Goal: Find specific page/section: Find specific page/section

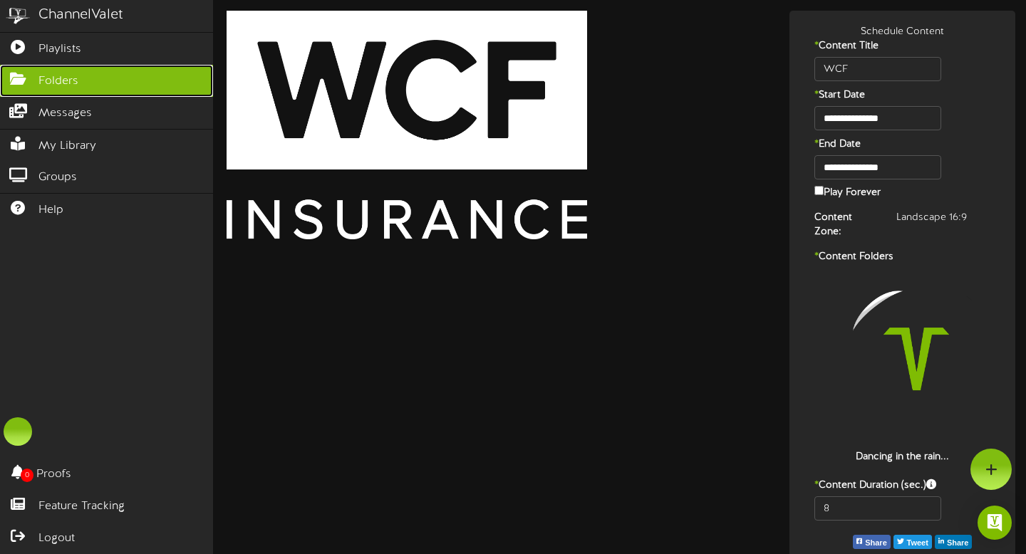
click at [18, 76] on icon at bounding box center [18, 77] width 36 height 11
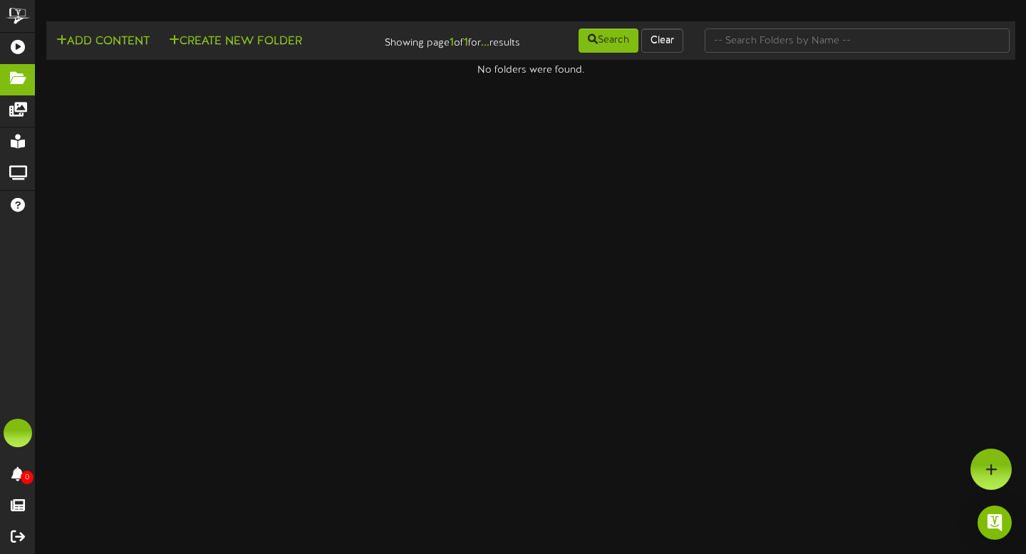
click at [790, 54] on div "Add Content Create New Folder Showing page 1 of 1 for ... results Search Clear" at bounding box center [530, 40] width 979 height 27
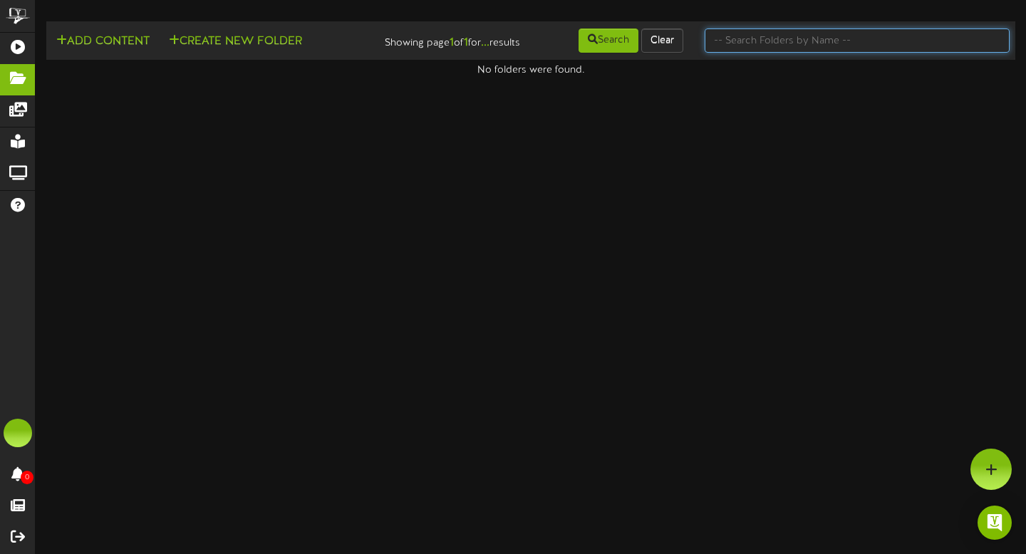
click at [763, 33] on input "text" at bounding box center [857, 40] width 305 height 24
type input "3"
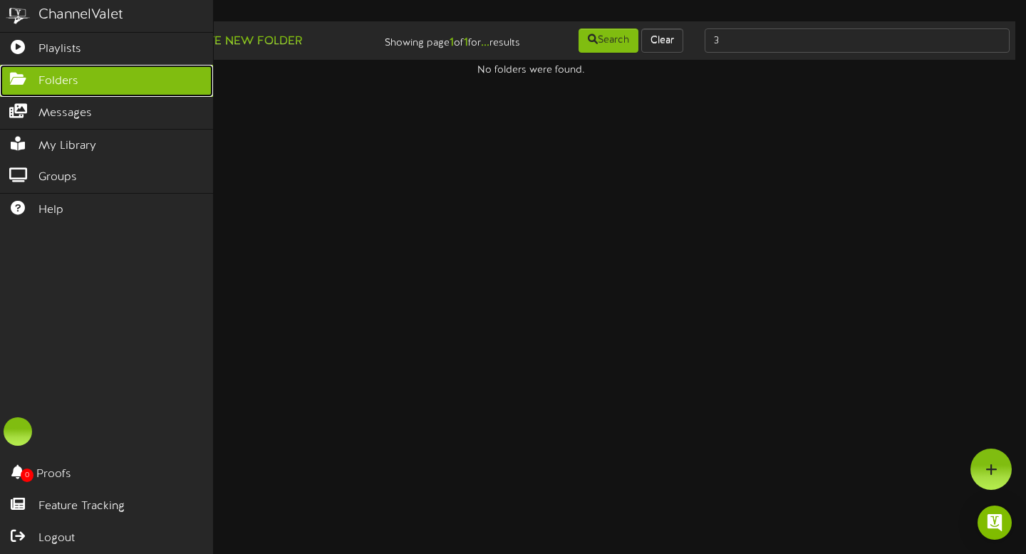
click at [23, 80] on icon at bounding box center [18, 77] width 36 height 11
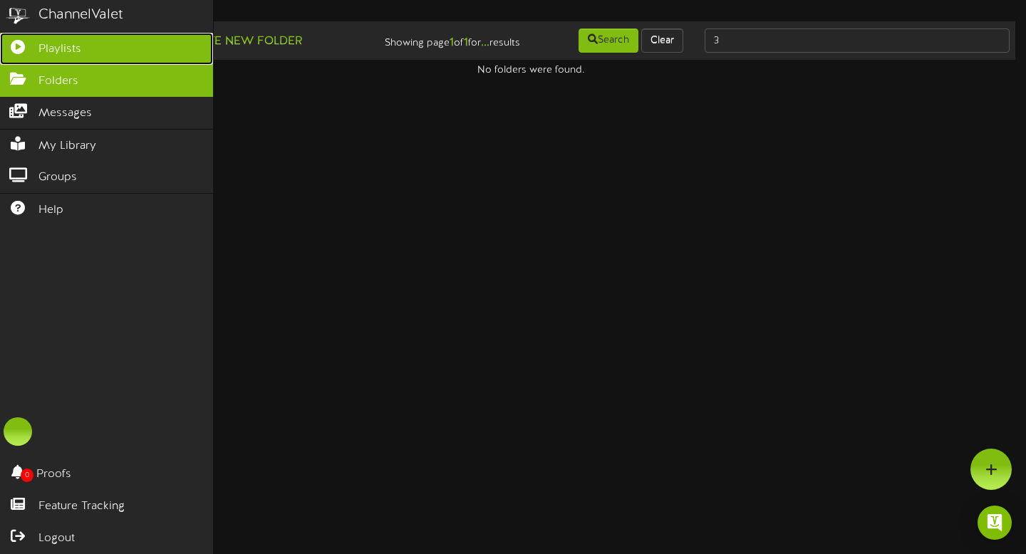
click at [16, 50] on icon at bounding box center [18, 45] width 36 height 11
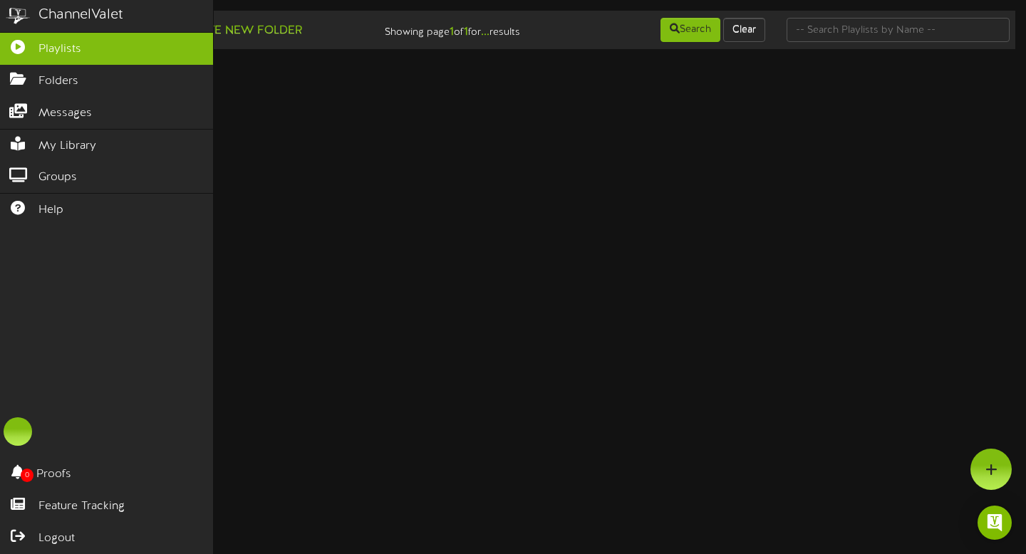
click at [404, 78] on html "ChannelValet Playlists Folders Messages My Library Groups Help 0 Proofs Feature…" at bounding box center [513, 39] width 1026 height 78
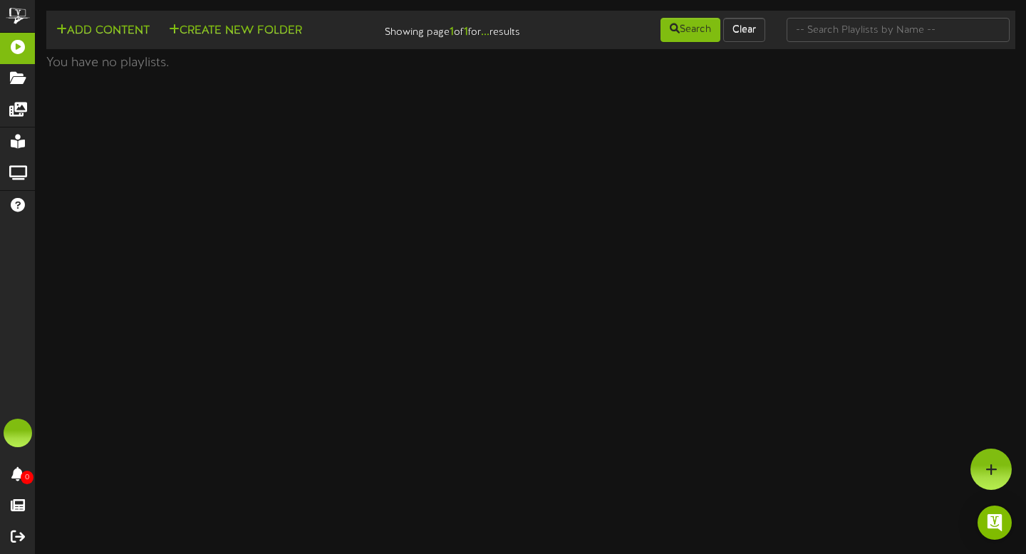
click at [16, 19] on img at bounding box center [18, 16] width 36 height 32
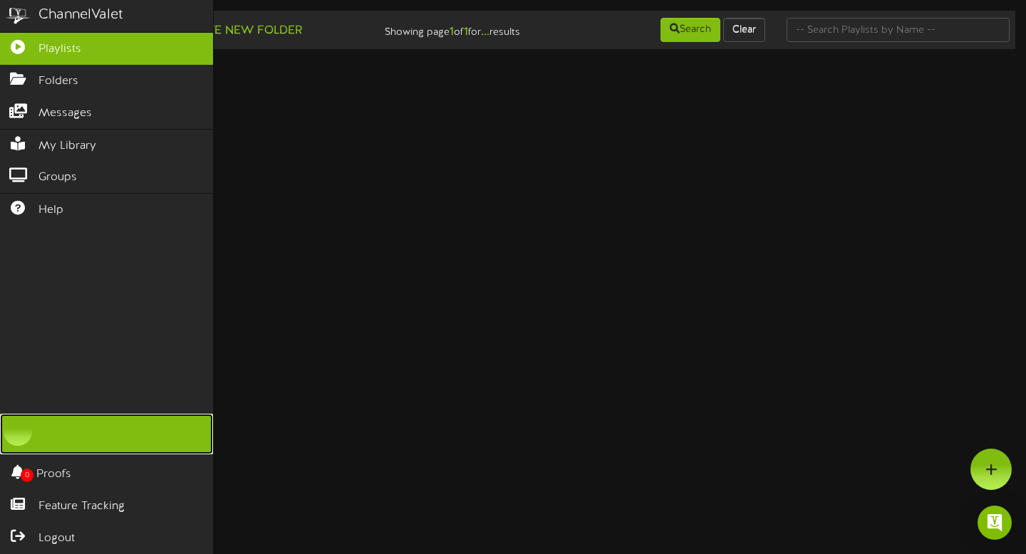
click at [58, 437] on link at bounding box center [106, 434] width 213 height 41
